Goal: Information Seeking & Learning: Learn about a topic

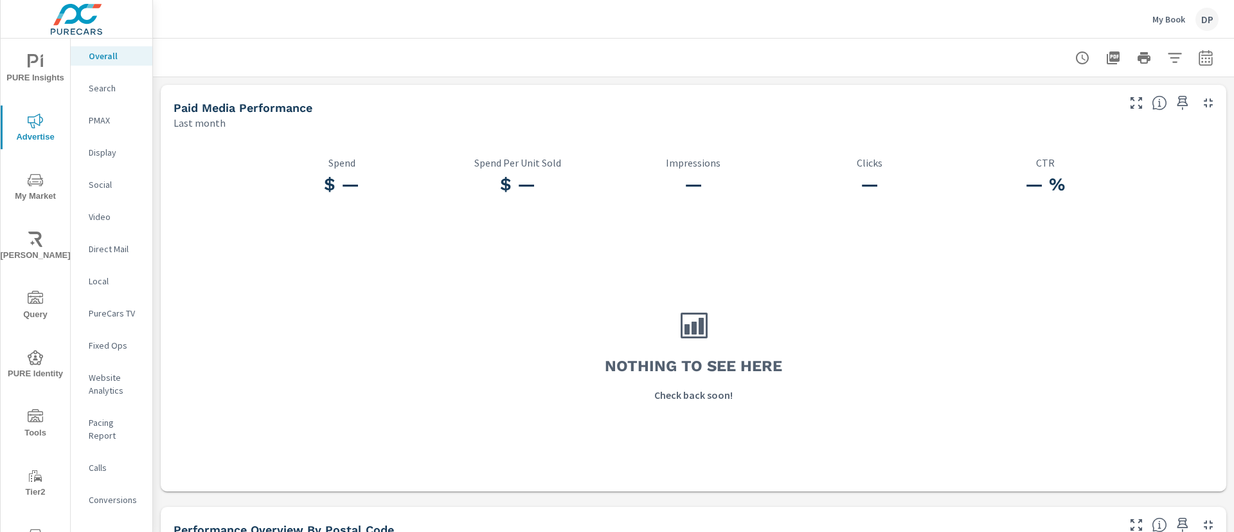
click at [26, 73] on span "PURE Insights" at bounding box center [35, 69] width 62 height 31
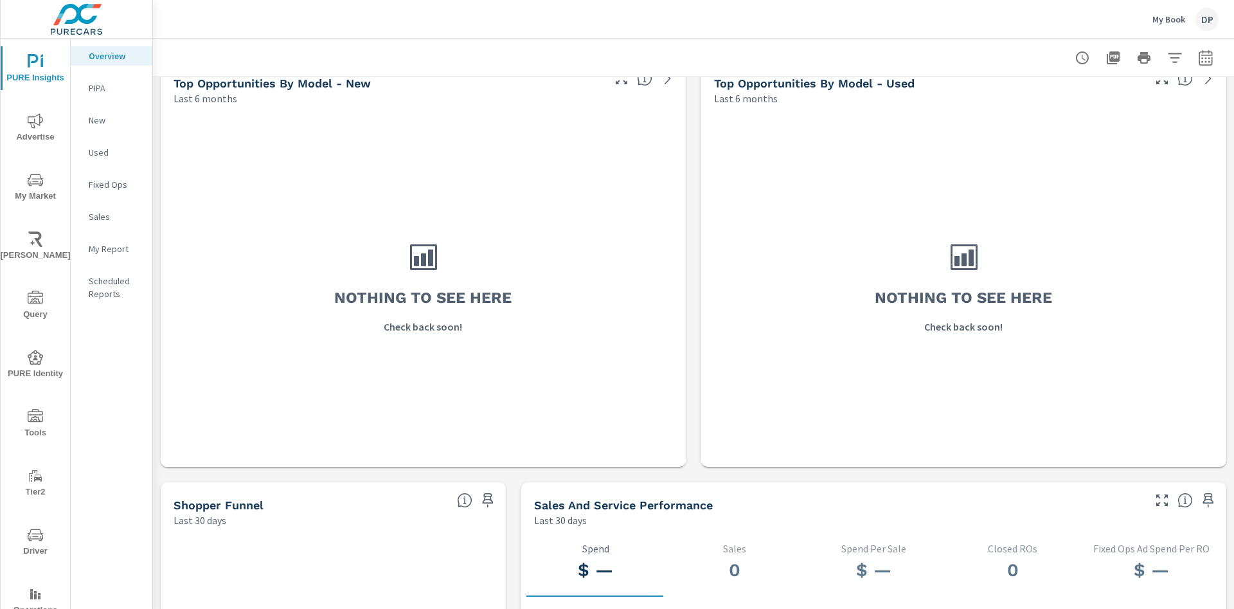
scroll to position [675, 0]
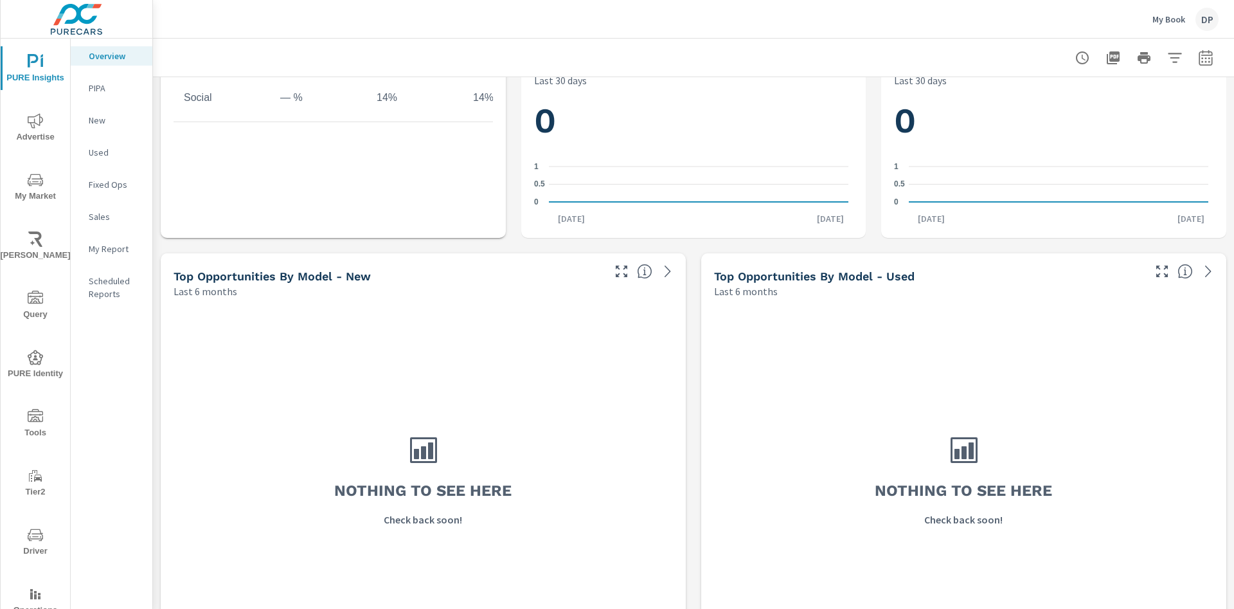
click at [1163, 26] on div "My Book DP" at bounding box center [1185, 19] width 66 height 23
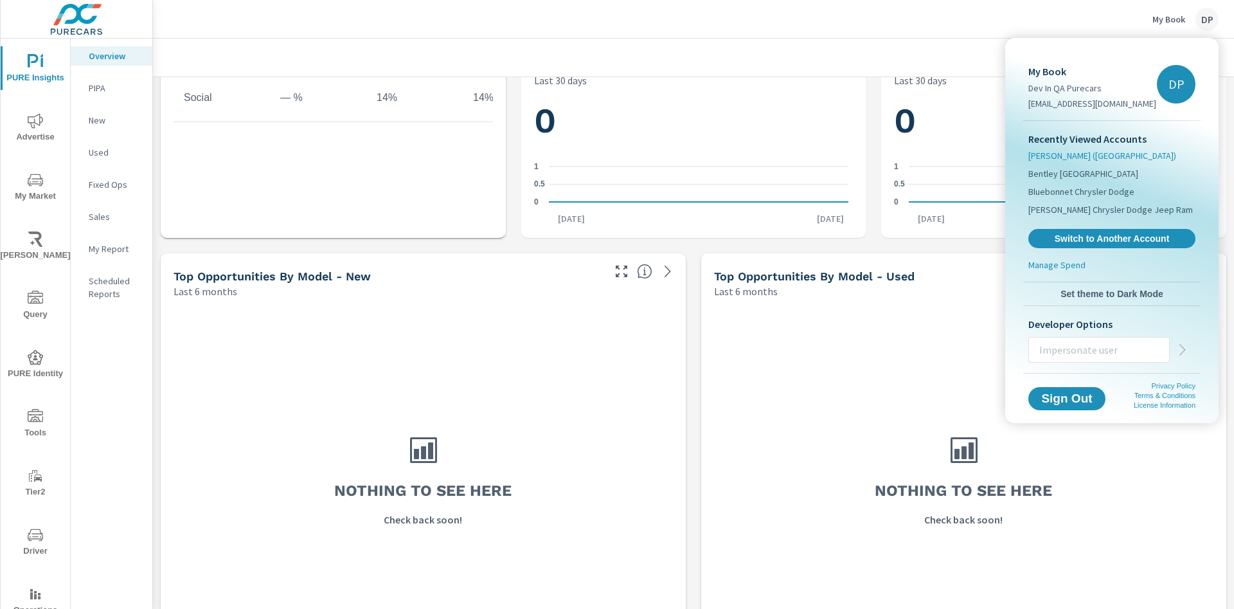
click at [1047, 152] on span "[PERSON_NAME] ([GEOGRAPHIC_DATA])" at bounding box center [1102, 155] width 148 height 13
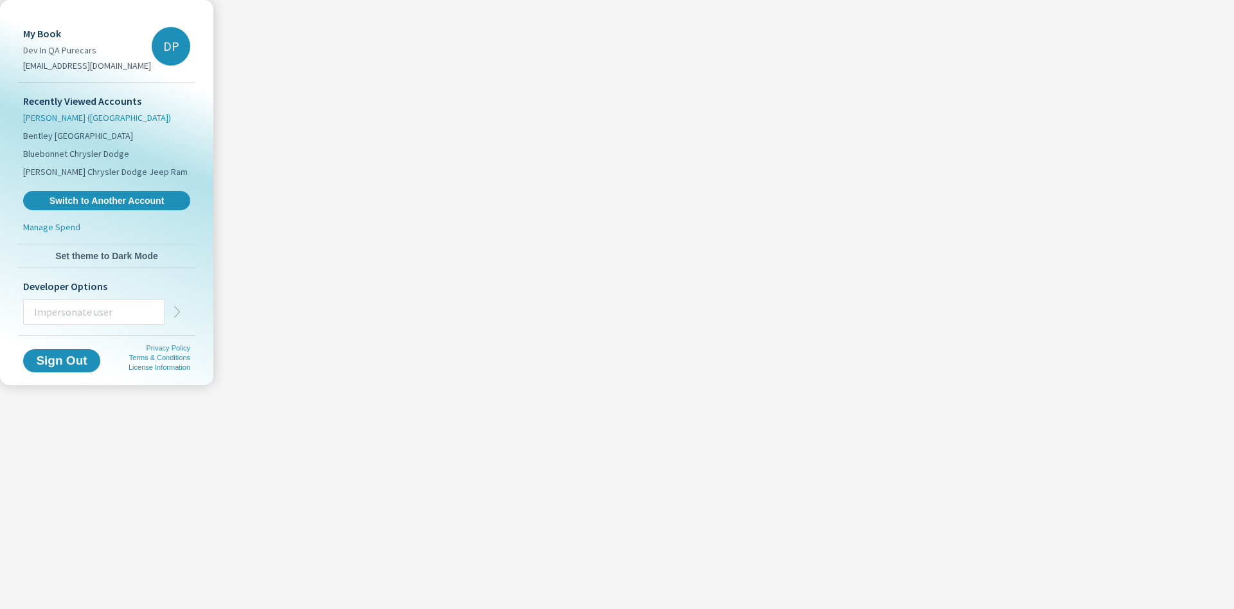
click at [46, 113] on span "[PERSON_NAME] ([GEOGRAPHIC_DATA])" at bounding box center [97, 117] width 148 height 13
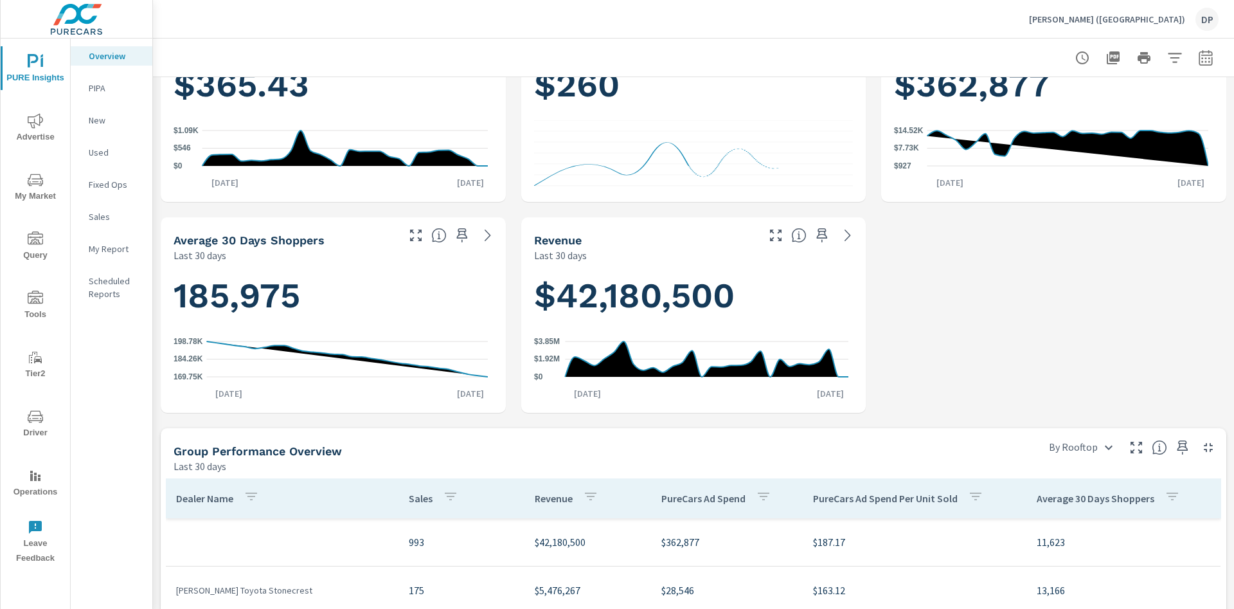
scroll to position [482, 0]
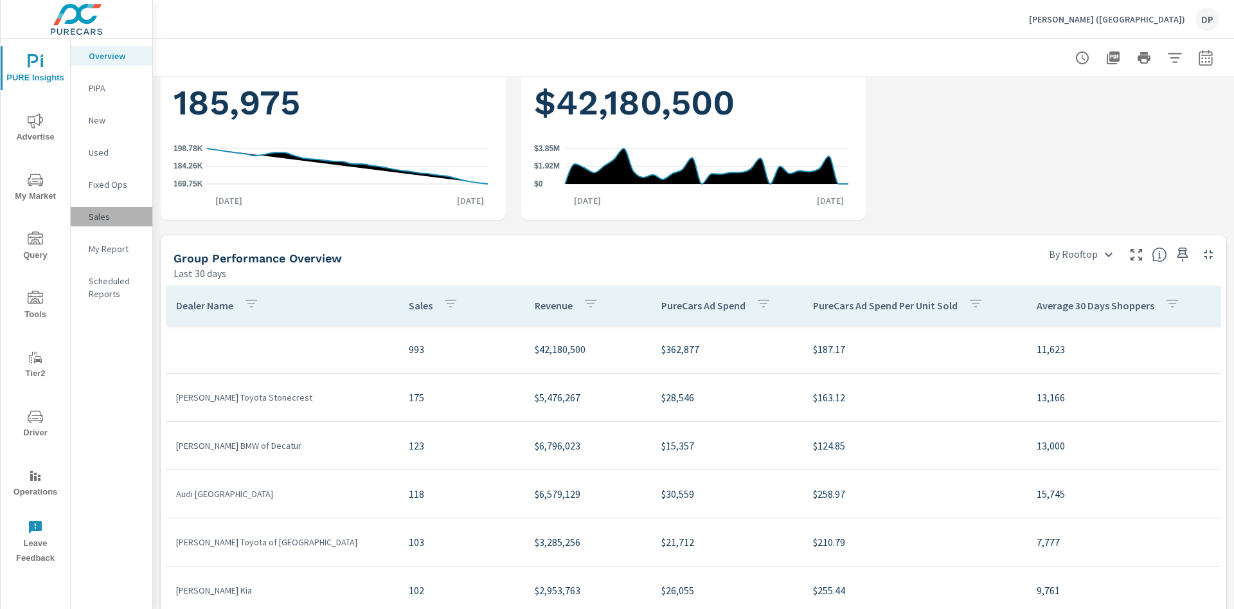
click at [112, 223] on div "Sales" at bounding box center [112, 216] width 82 height 19
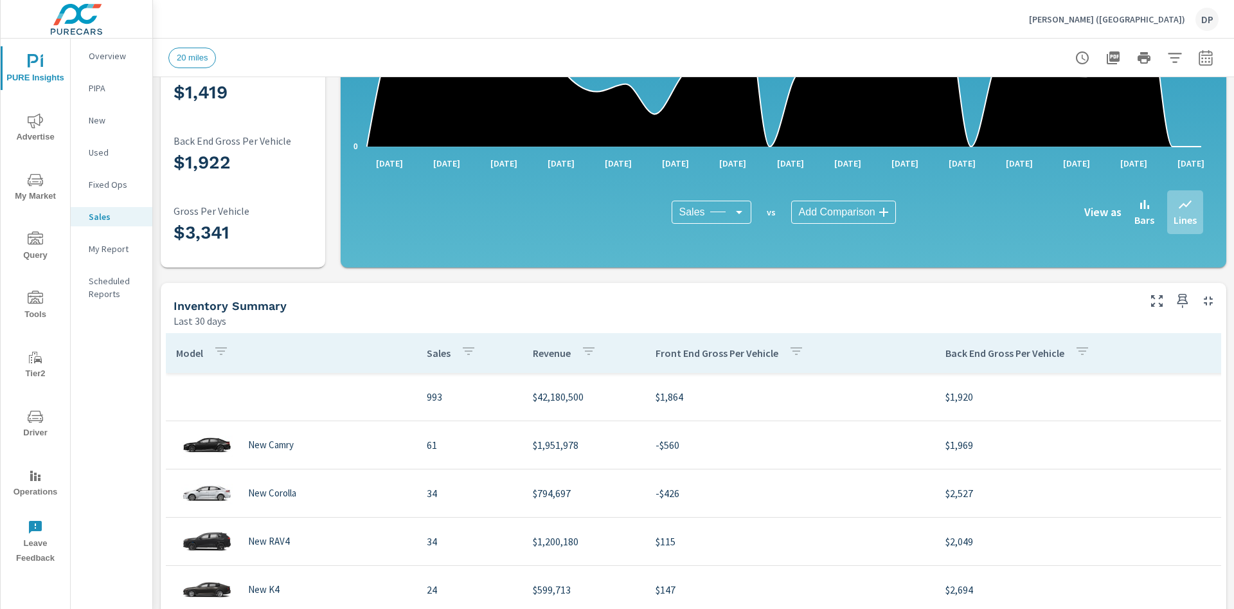
scroll to position [40, 0]
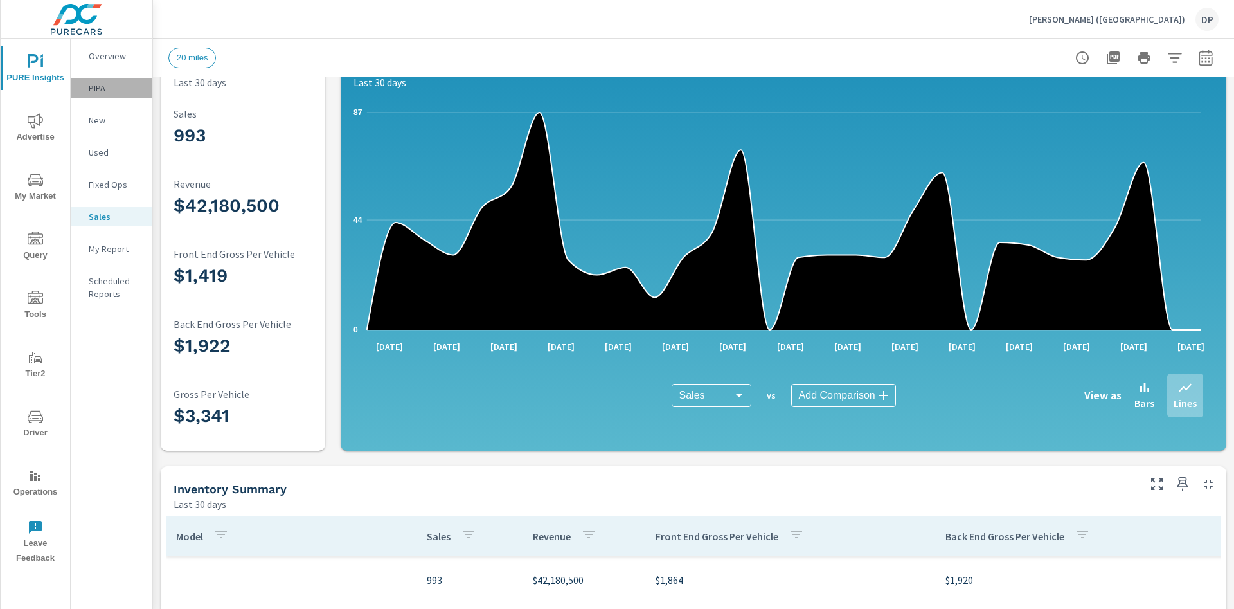
click at [86, 96] on div "PIPA" at bounding box center [112, 87] width 82 height 19
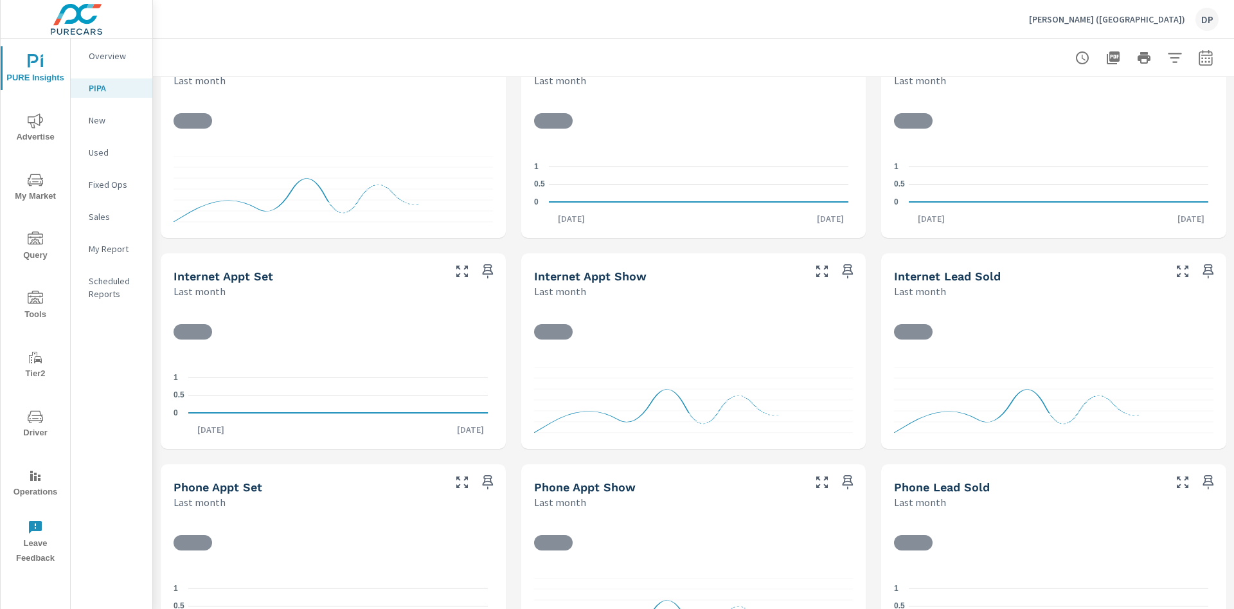
scroll to position [733, 0]
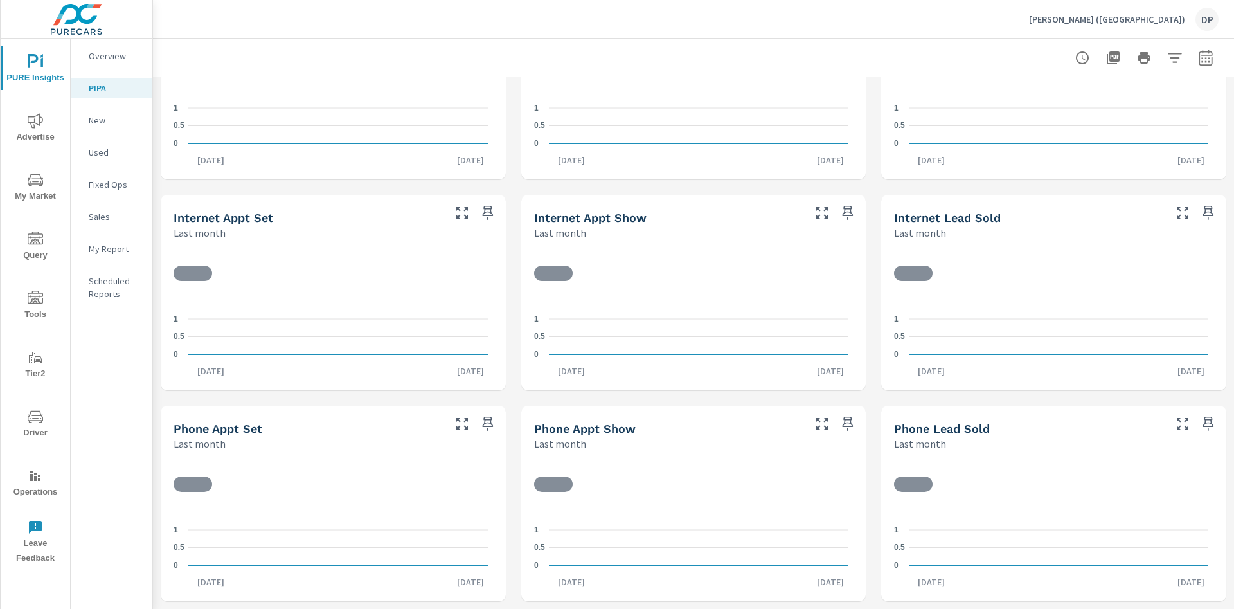
click at [98, 57] on p "Overview" at bounding box center [115, 55] width 53 height 13
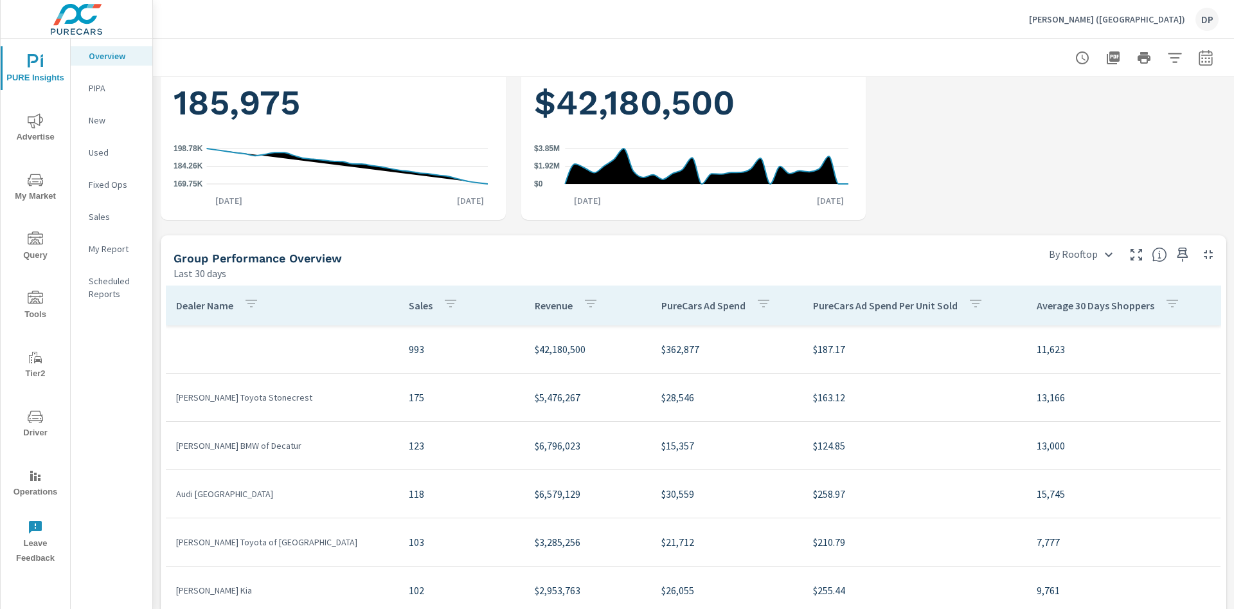
scroll to position [578, 0]
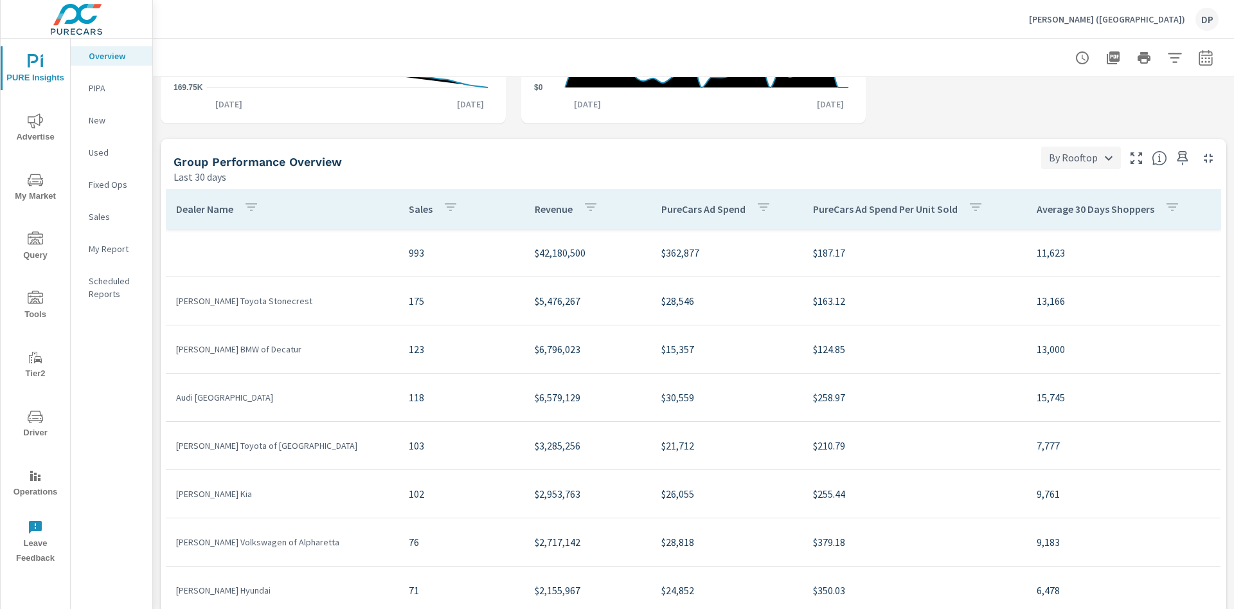
click at [1053, 159] on body "PURE Insights Advertise My Market Query Tools Tier2 Driver Operations Leave Fee…" at bounding box center [617, 304] width 1234 height 609
click at [1052, 206] on li "By Subgroup" at bounding box center [1067, 203] width 78 height 23
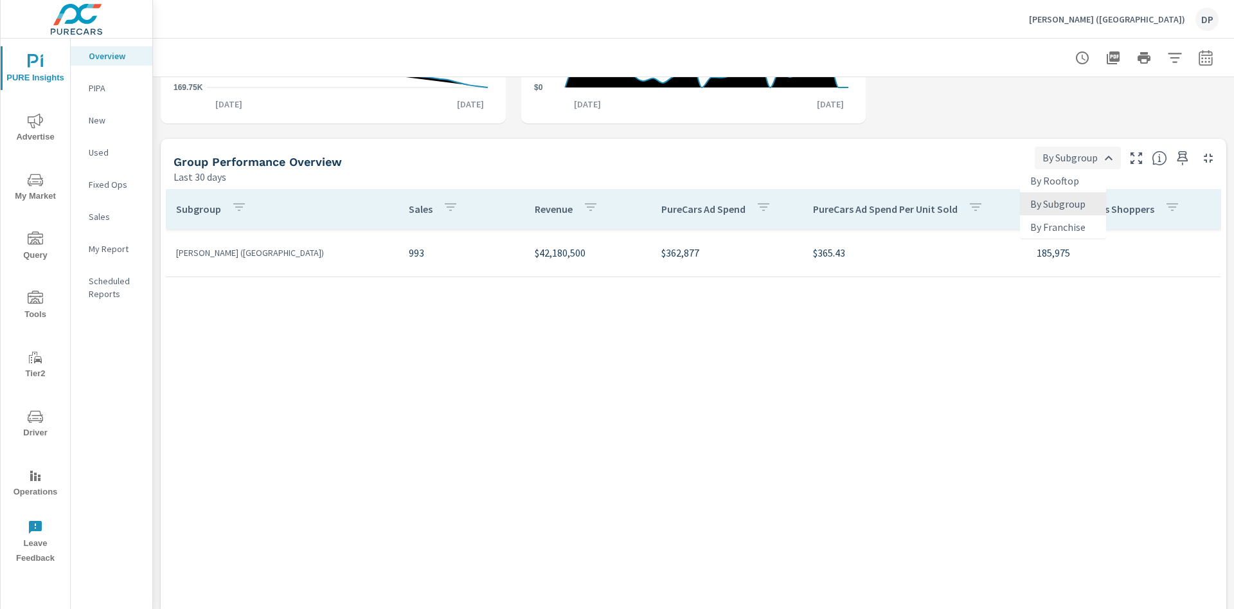
click at [1047, 155] on body "PURE Insights Advertise My Market Query Tools Tier2 Driver Operations Leave Fee…" at bounding box center [617, 304] width 1234 height 609
click at [1042, 226] on li "By Franchise" at bounding box center [1063, 226] width 86 height 23
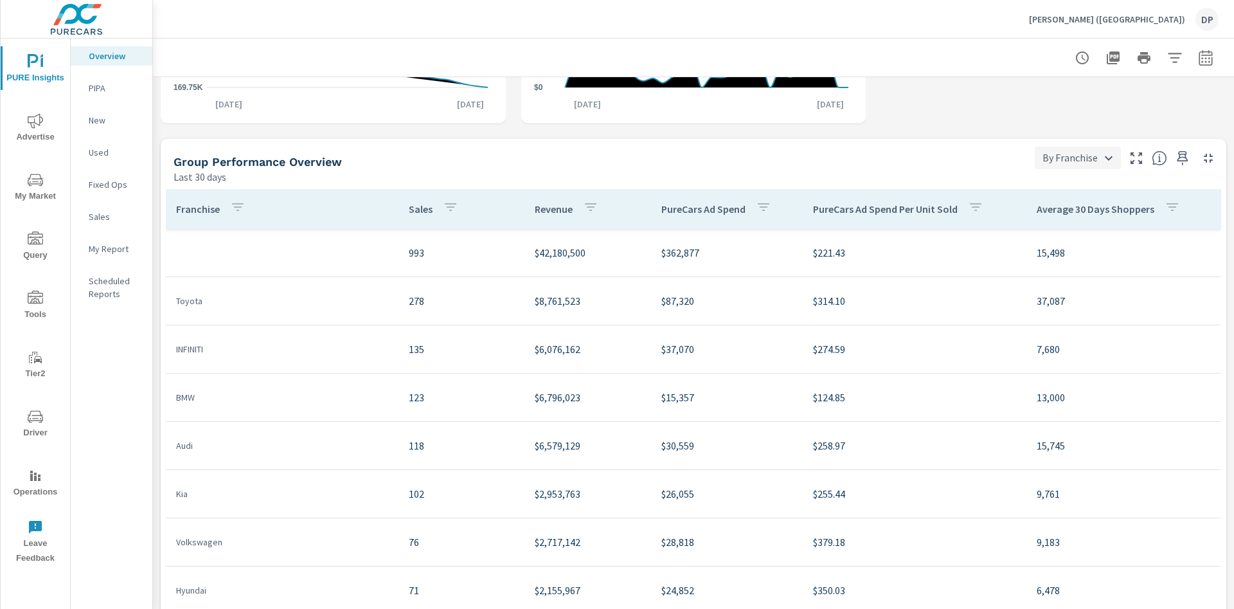
click at [1045, 167] on body "PURE Insights Advertise My Market Query Tools Tier2 Driver Operations Leave Fee…" at bounding box center [617, 304] width 1234 height 609
click at [1053, 183] on li "By Rooftop" at bounding box center [1063, 180] width 85 height 23
type input "By Rooftop"
